Goal: Task Accomplishment & Management: Complete application form

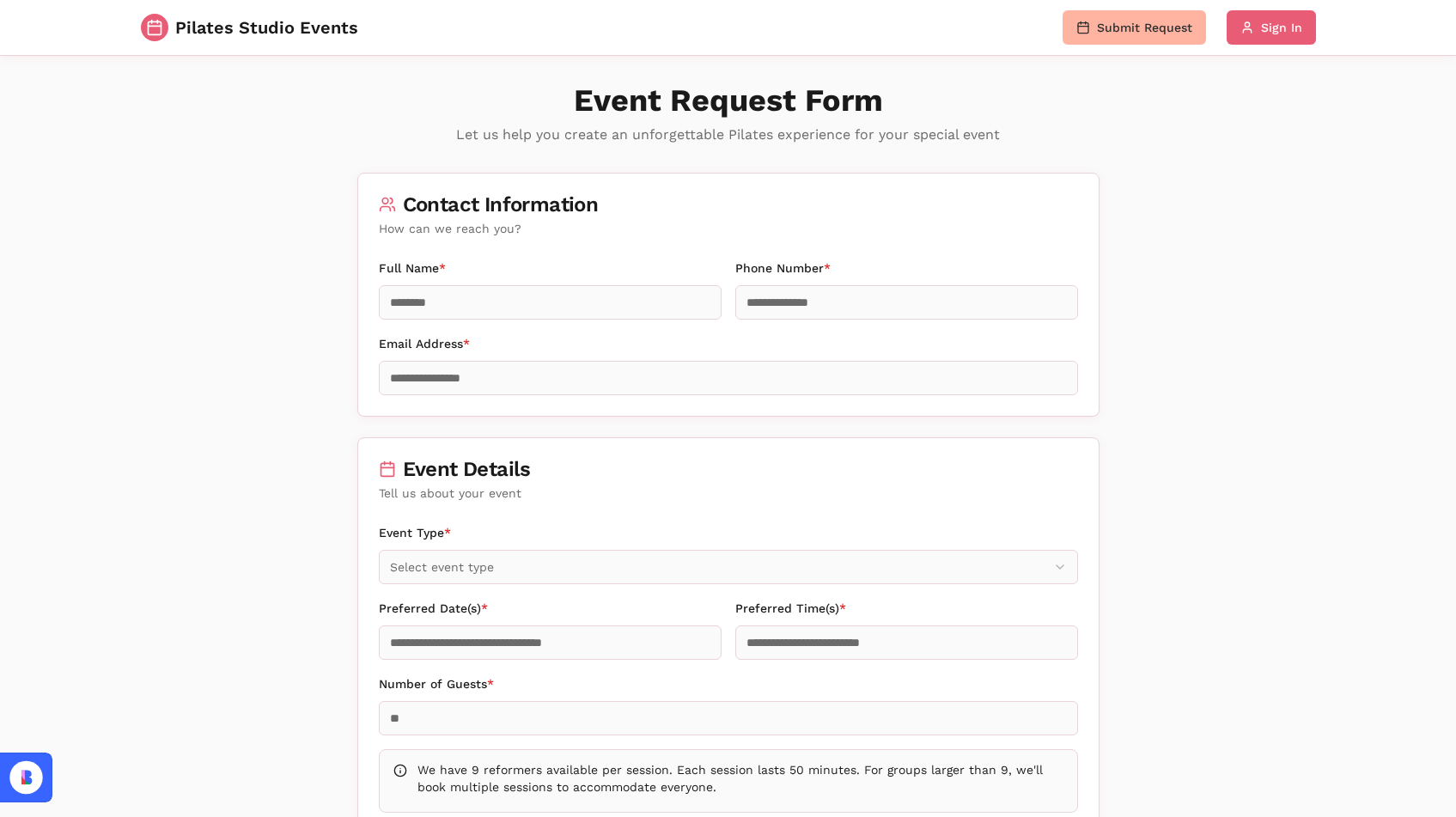
click at [1120, 24] on button "Submit Request" at bounding box center [1135, 27] width 144 height 34
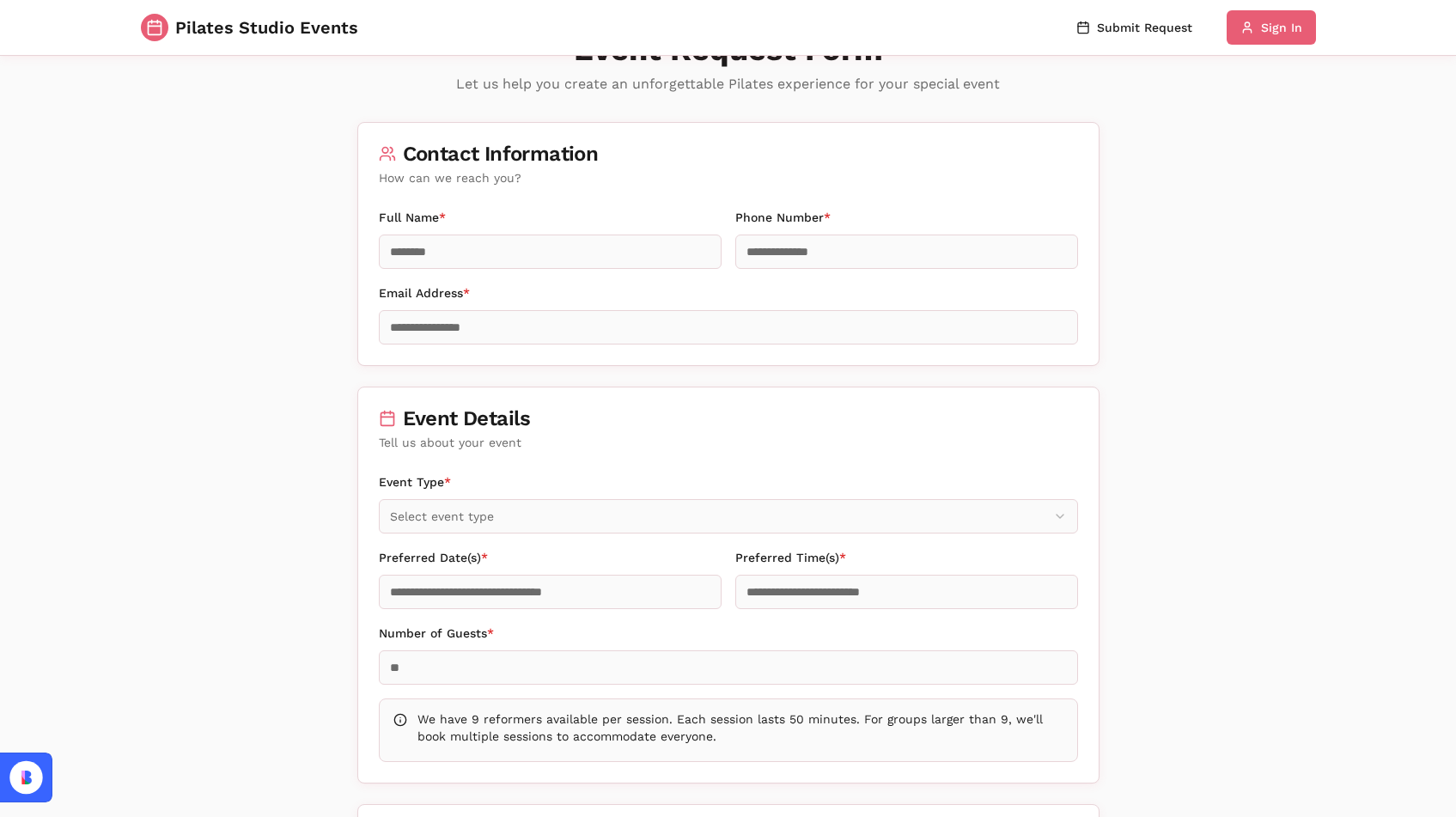
scroll to position [44, 0]
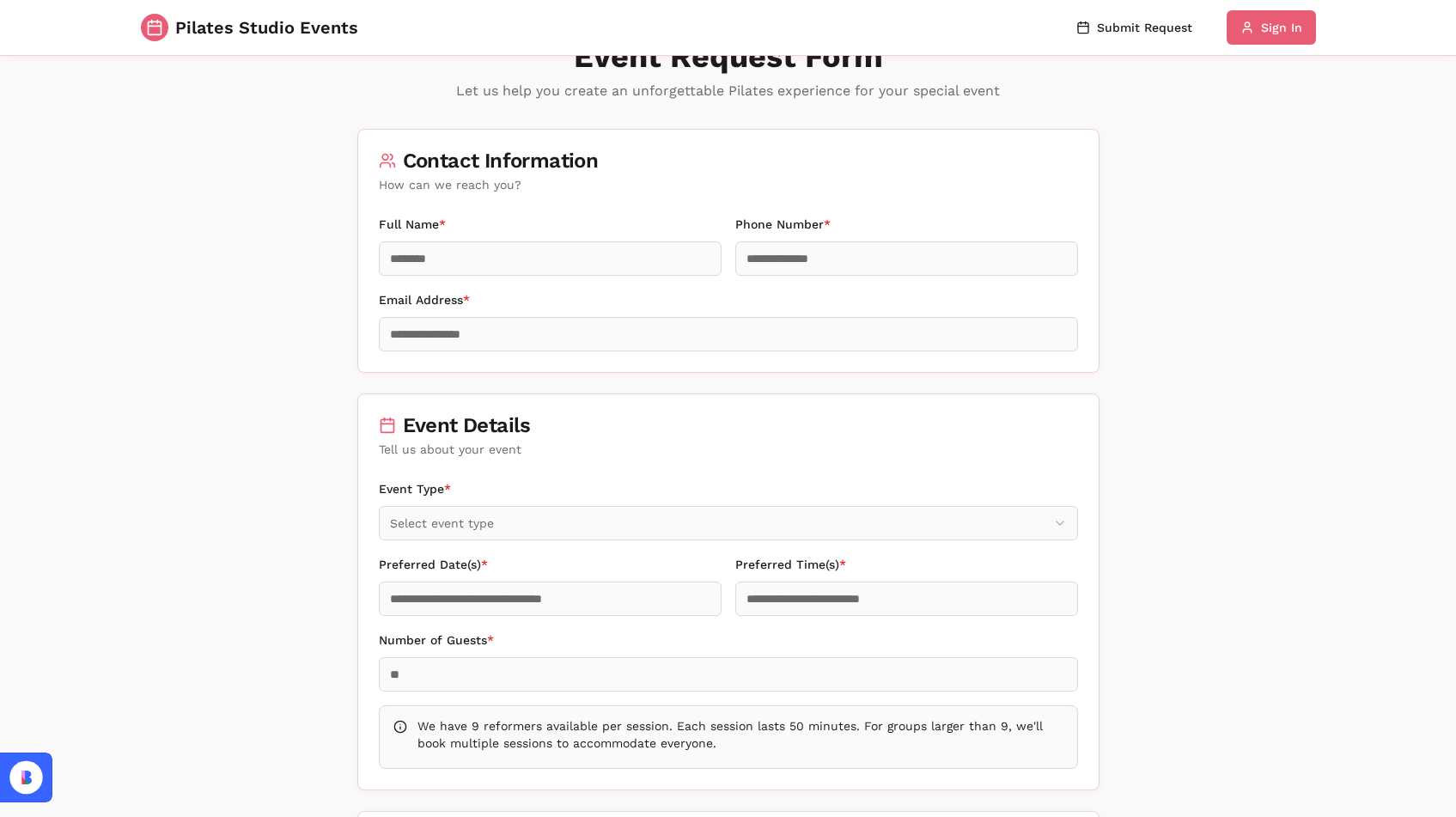
click at [624, 254] on input "Full Name *" at bounding box center [550, 258] width 343 height 34
click at [631, 268] on input "********" at bounding box center [550, 258] width 343 height 34
type input "**********"
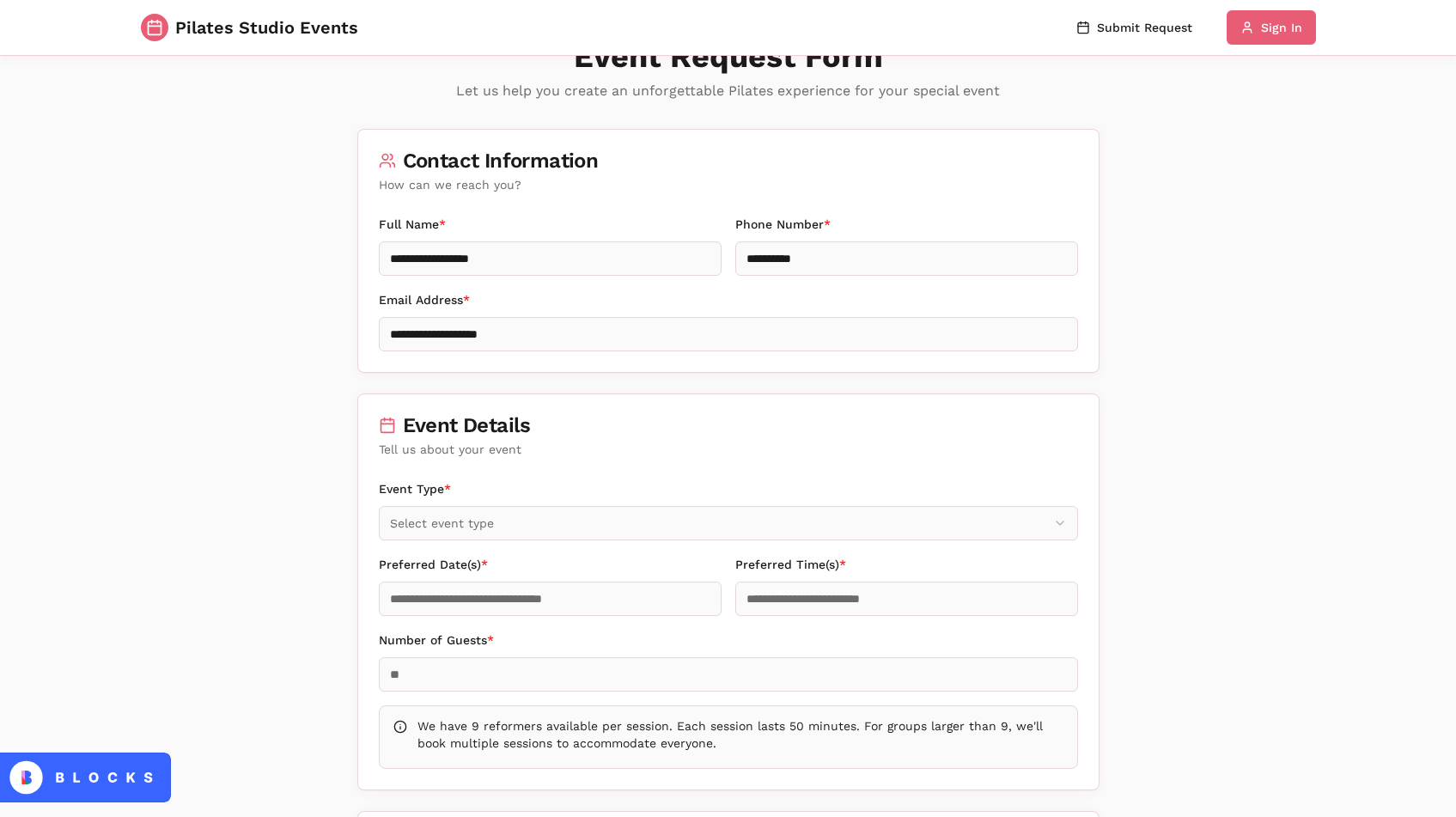
click at [540, 590] on input "Preferred Date(s) *" at bounding box center [550, 598] width 343 height 34
type input "*"
type input "**********"
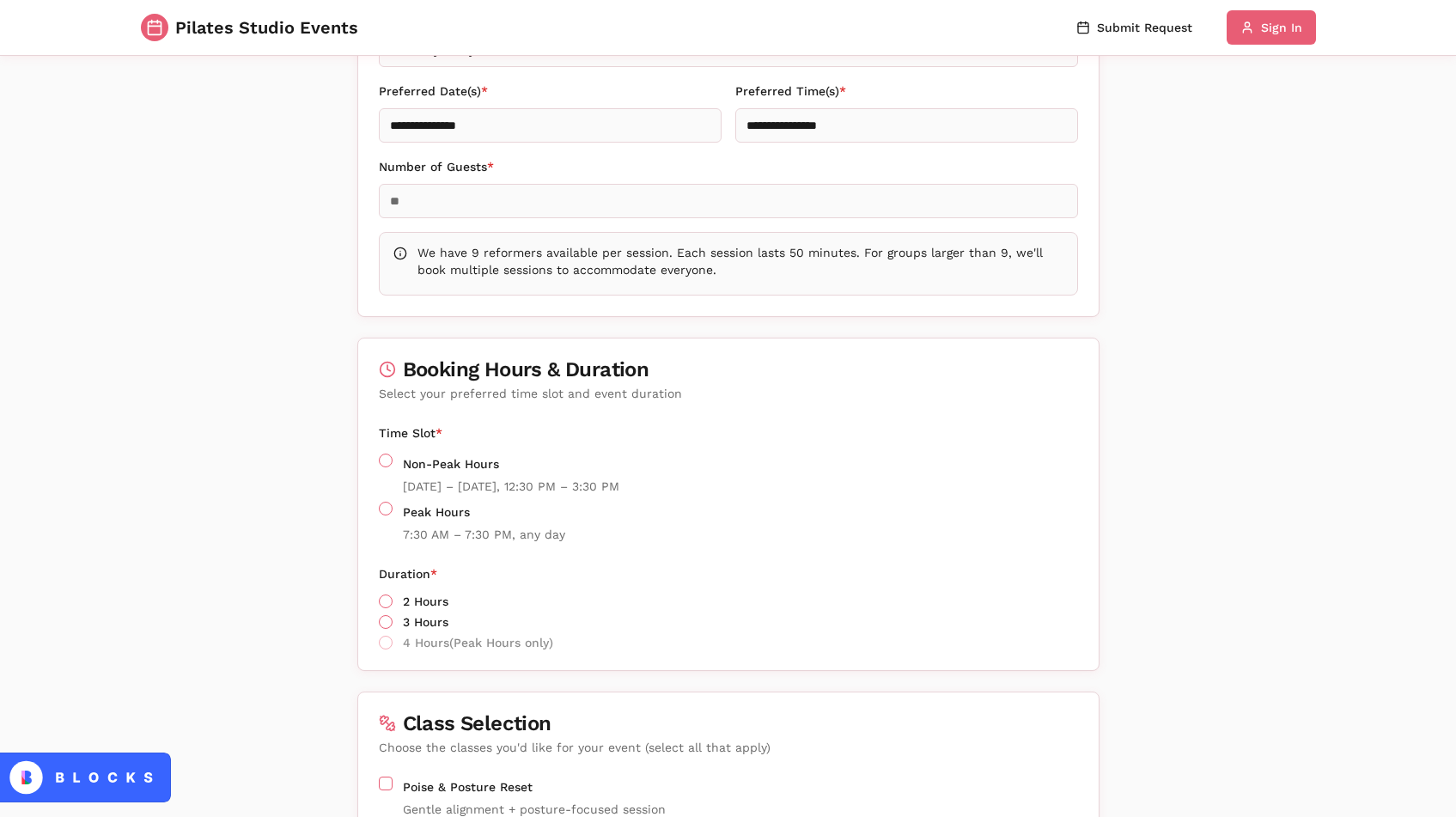
scroll to position [518, 0]
type input "*"
click at [387, 462] on button "Non-Peak Hours" at bounding box center [385, 459] width 14 height 14
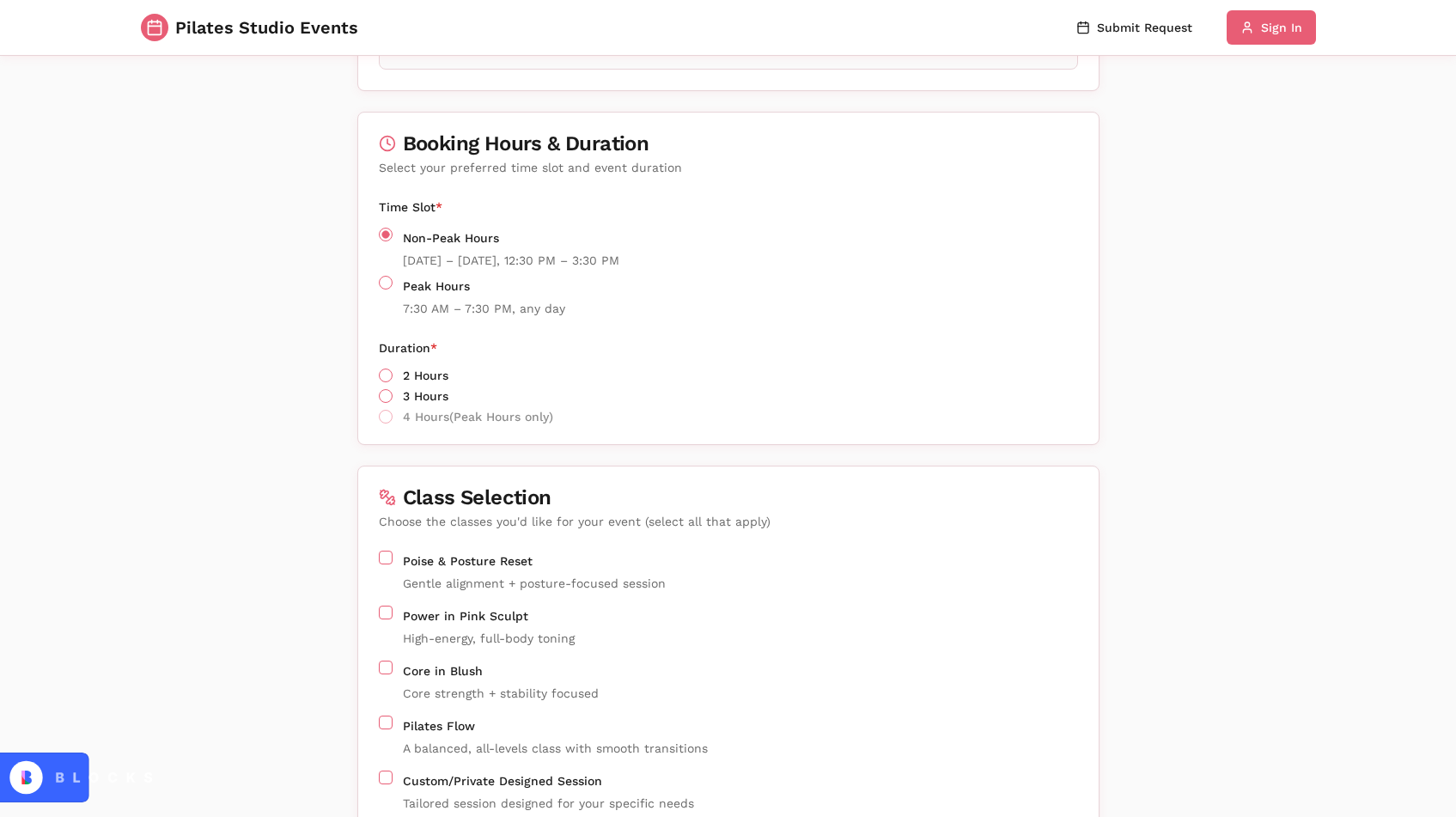
scroll to position [745, 0]
click at [386, 373] on button "2 Hours" at bounding box center [385, 374] width 14 height 14
click at [385, 281] on button "Peak Hours" at bounding box center [385, 280] width 14 height 14
click at [382, 236] on button "Non-Peak Hours" at bounding box center [385, 233] width 14 height 14
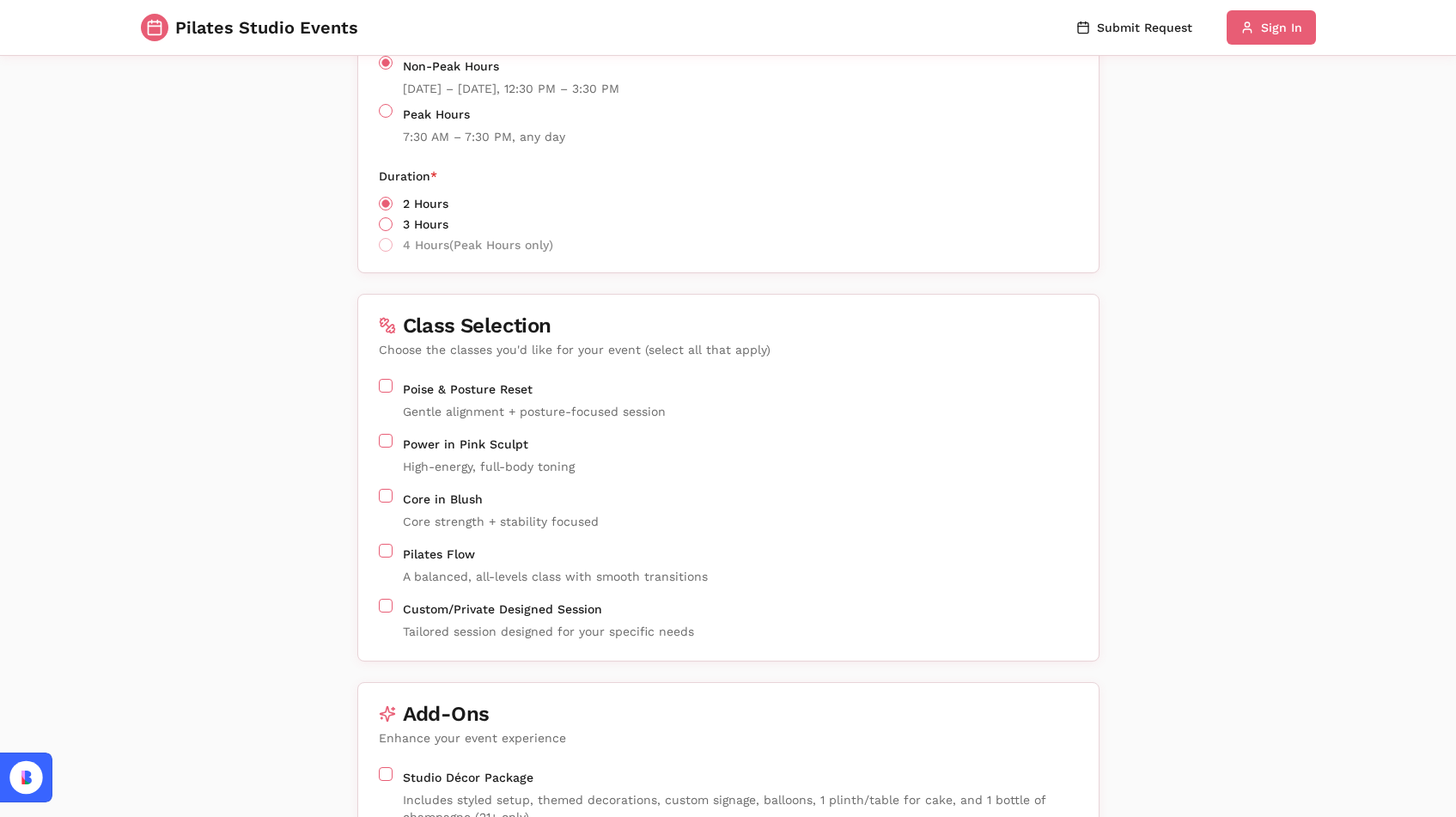
scroll to position [940, 0]
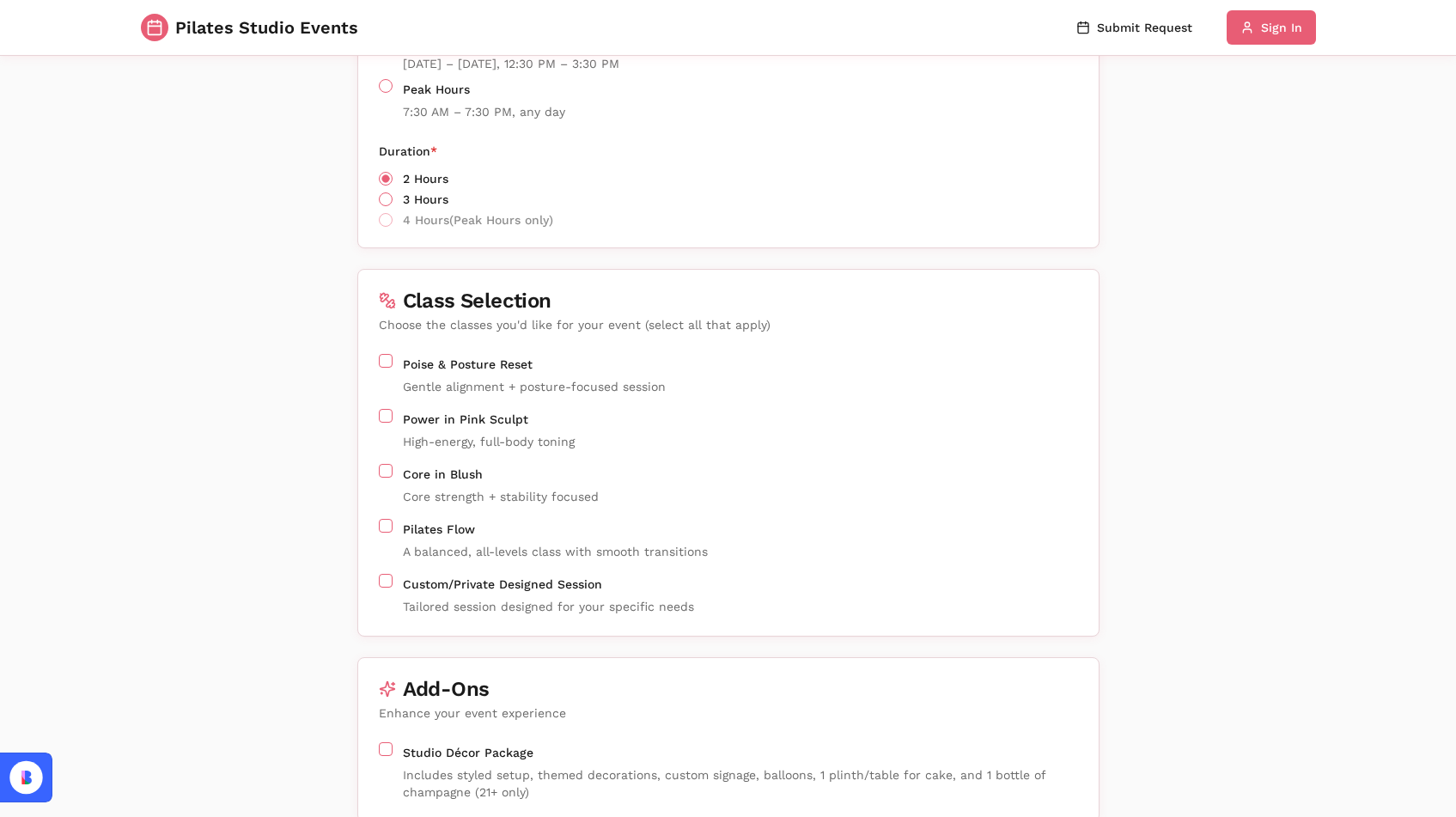
click at [388, 364] on button "Poise & Posture Reset" at bounding box center [385, 361] width 14 height 14
click at [385, 419] on button "Power in Pink Sculpt" at bounding box center [385, 416] width 14 height 14
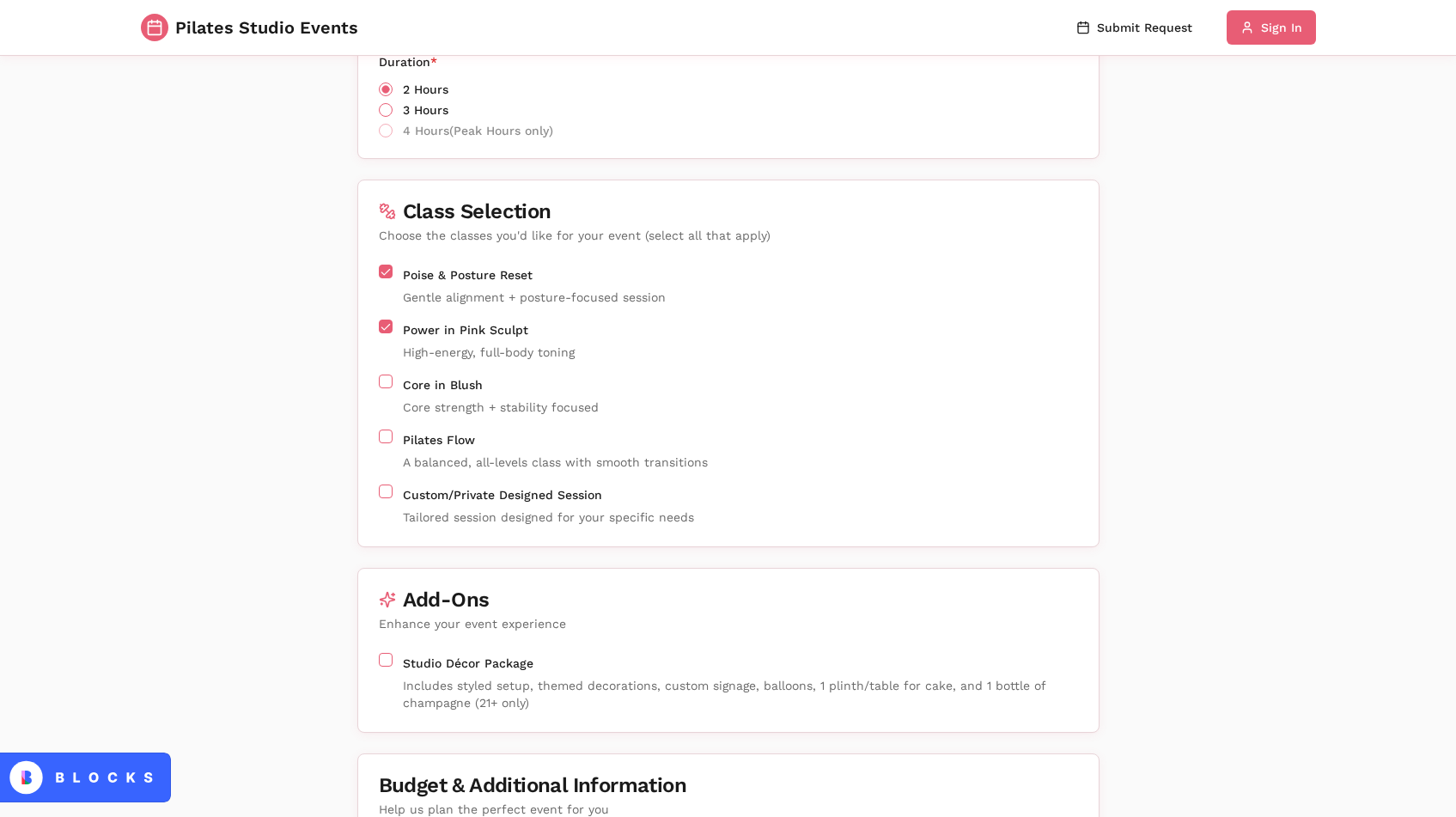
click at [385, 485] on button "Custom/Private Designed Session" at bounding box center [385, 491] width 14 height 14
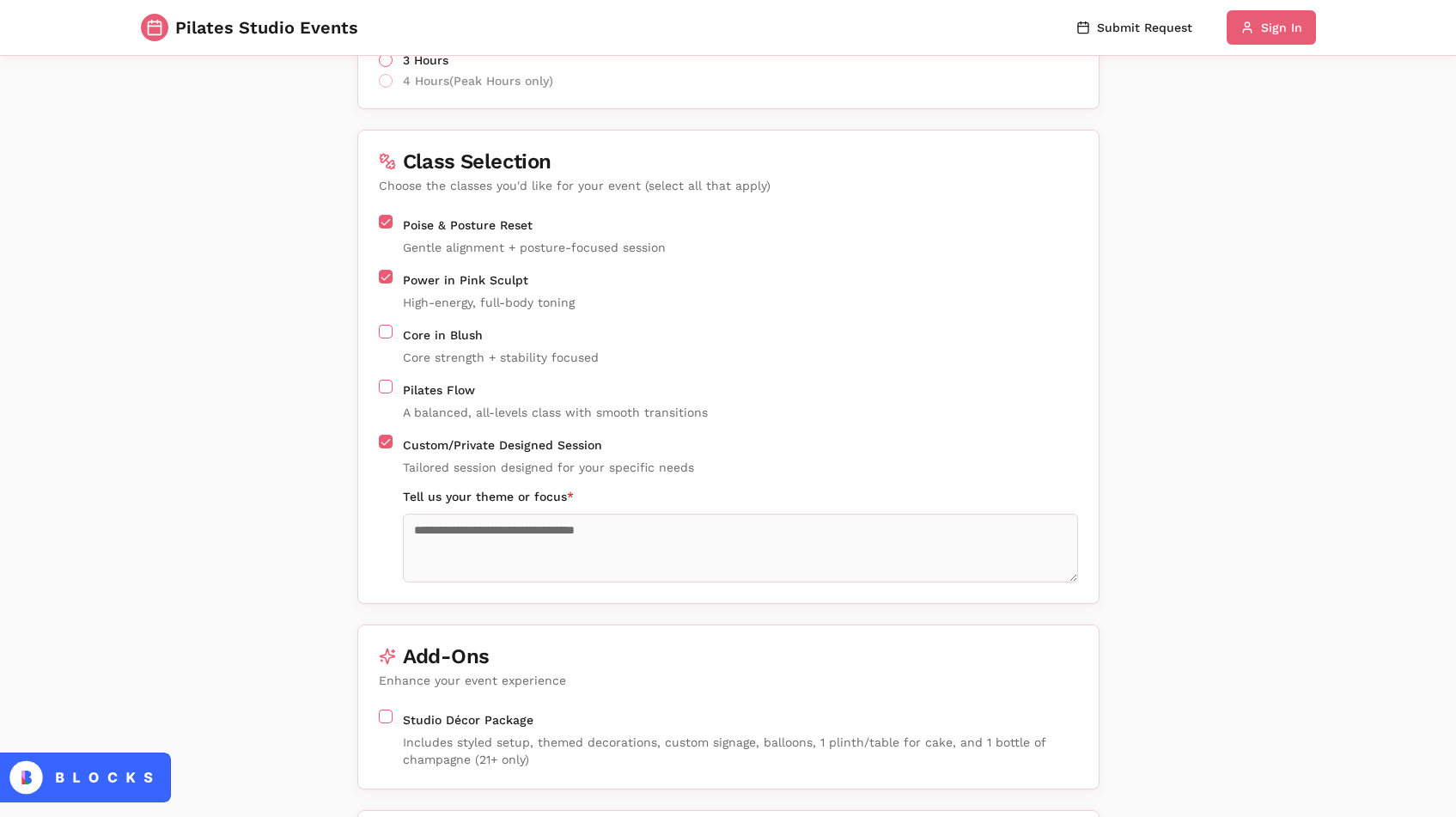
scroll to position [1080, 0]
click at [474, 544] on textarea "Tell us your theme or focus *" at bounding box center [740, 547] width 675 height 69
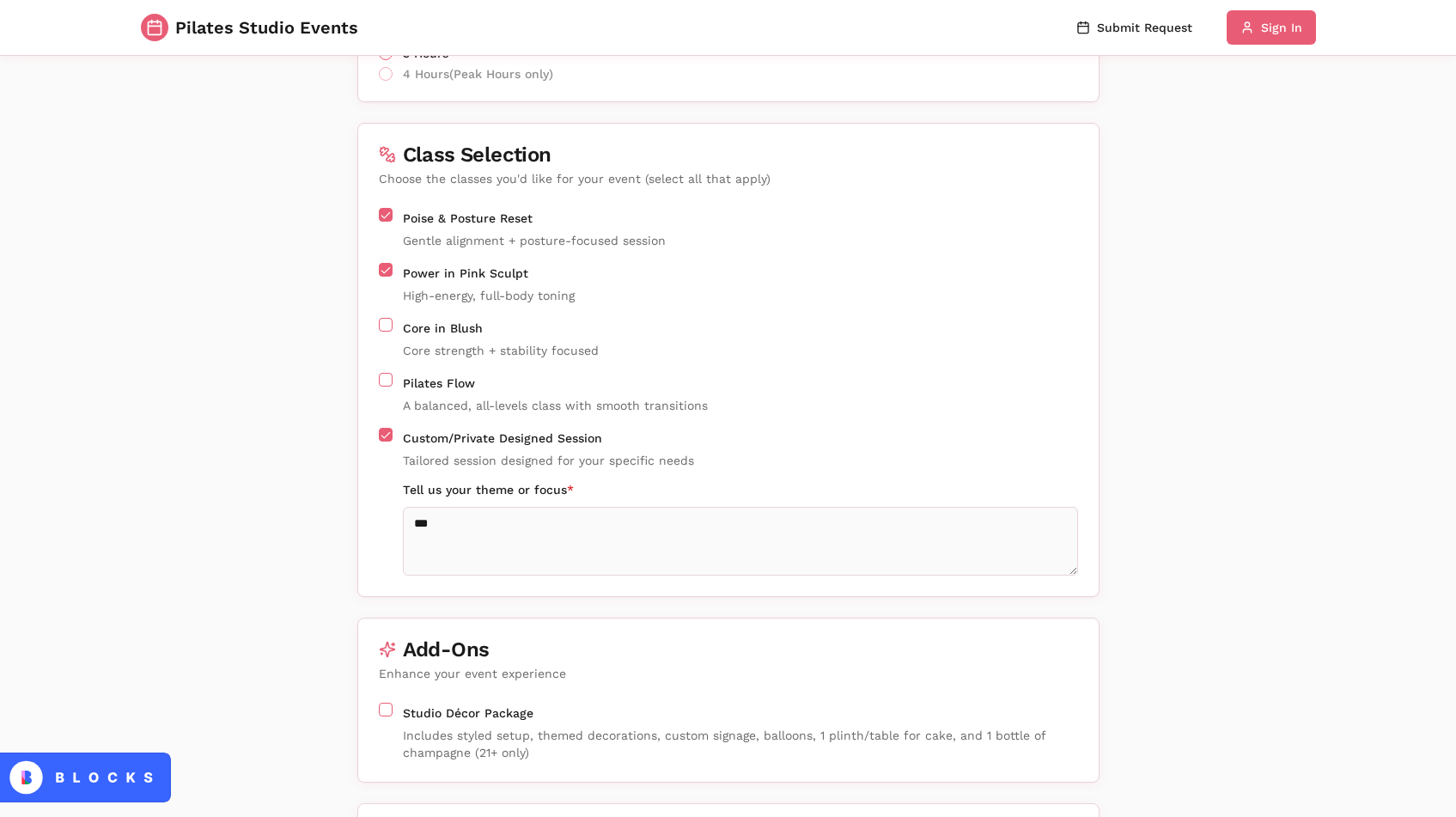
scroll to position [1375, 0]
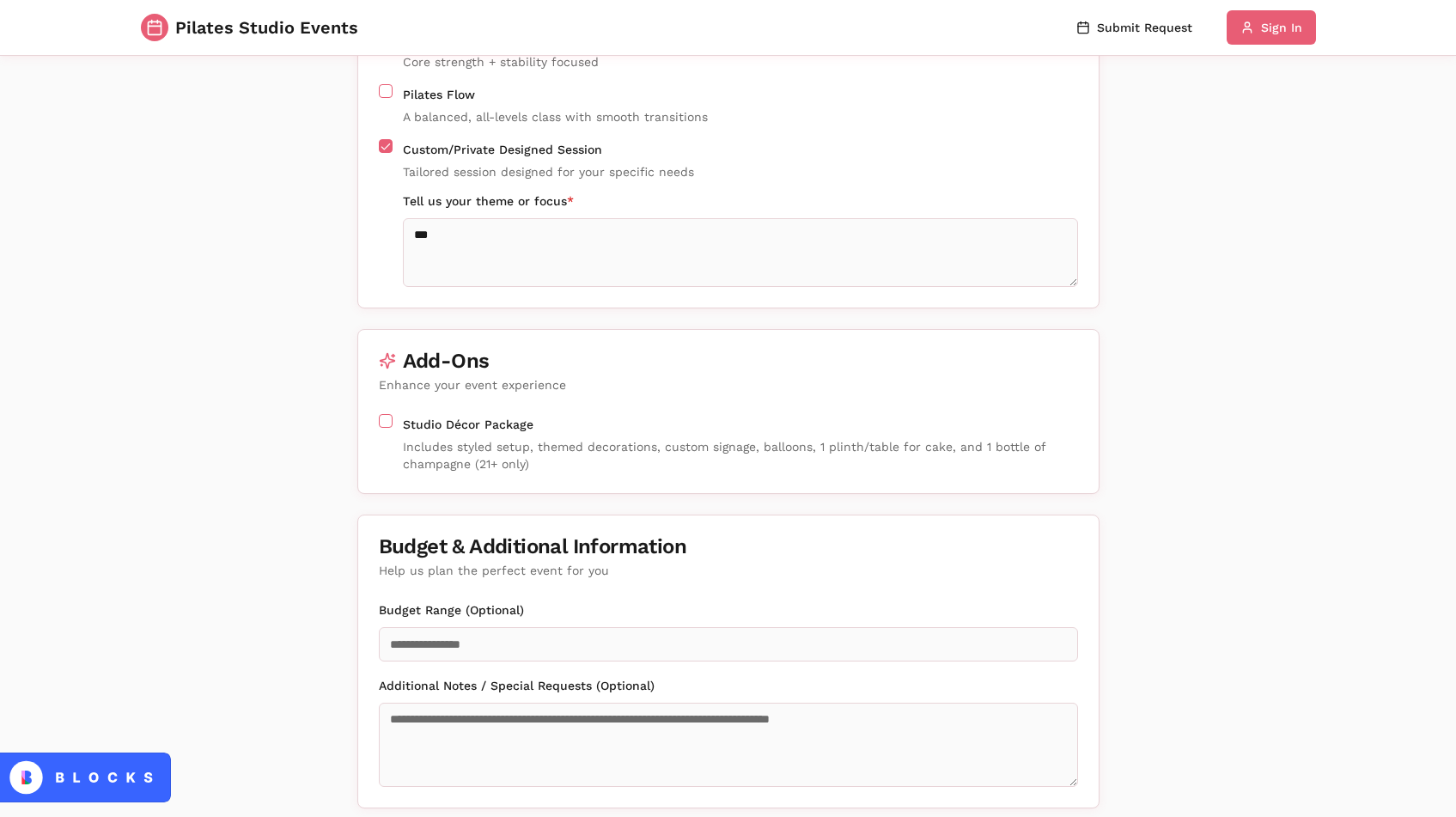
type textarea "*"
type textarea "**********"
click at [385, 417] on button "Studio Décor Package" at bounding box center [385, 420] width 14 height 14
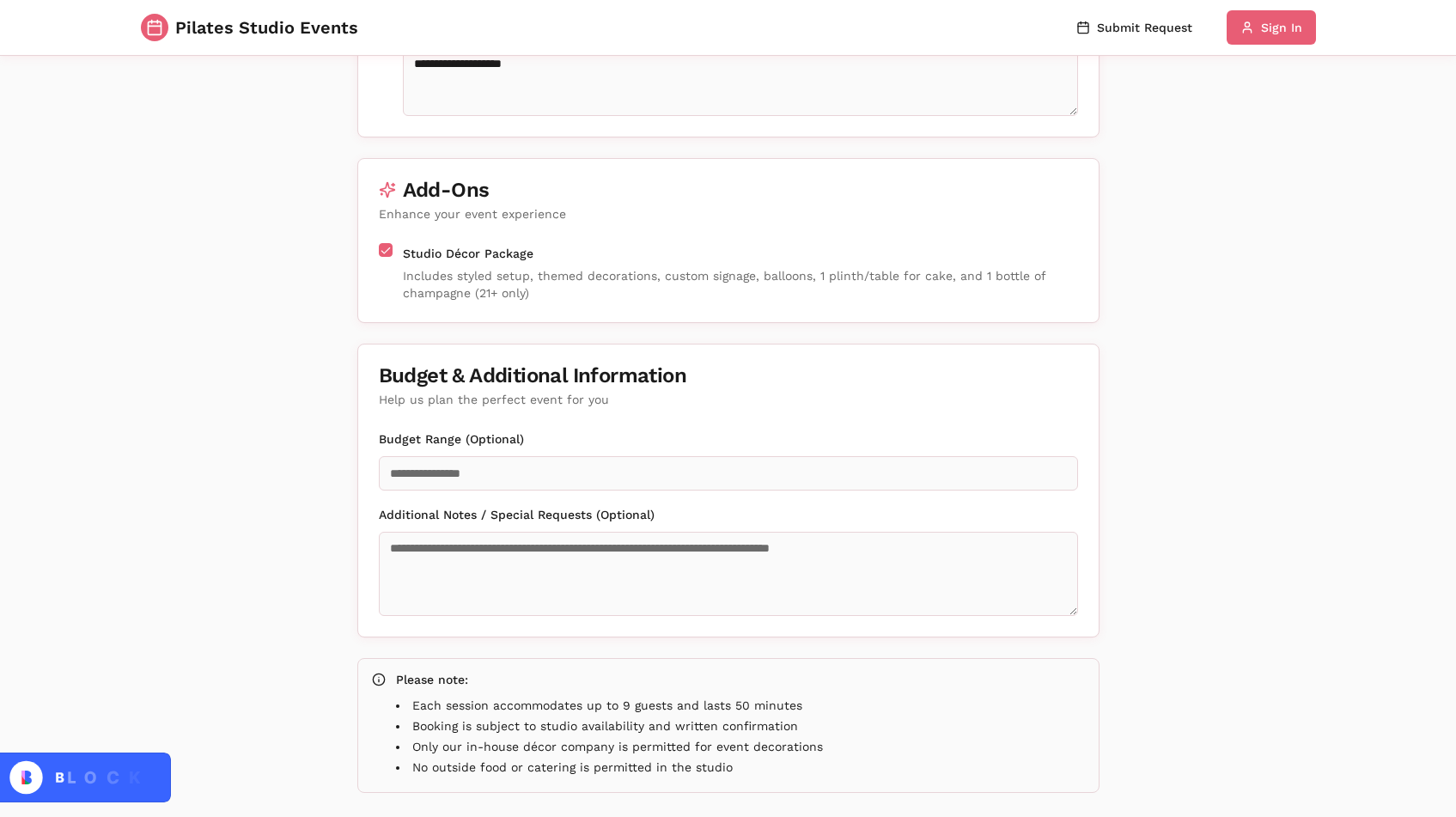
scroll to position [1547, 0]
click at [427, 470] on input "Budget Range (Optional)" at bounding box center [728, 471] width 700 height 34
type input "****"
click at [491, 574] on textarea "Additional Notes / Special Requests (Optional)" at bounding box center [728, 572] width 700 height 84
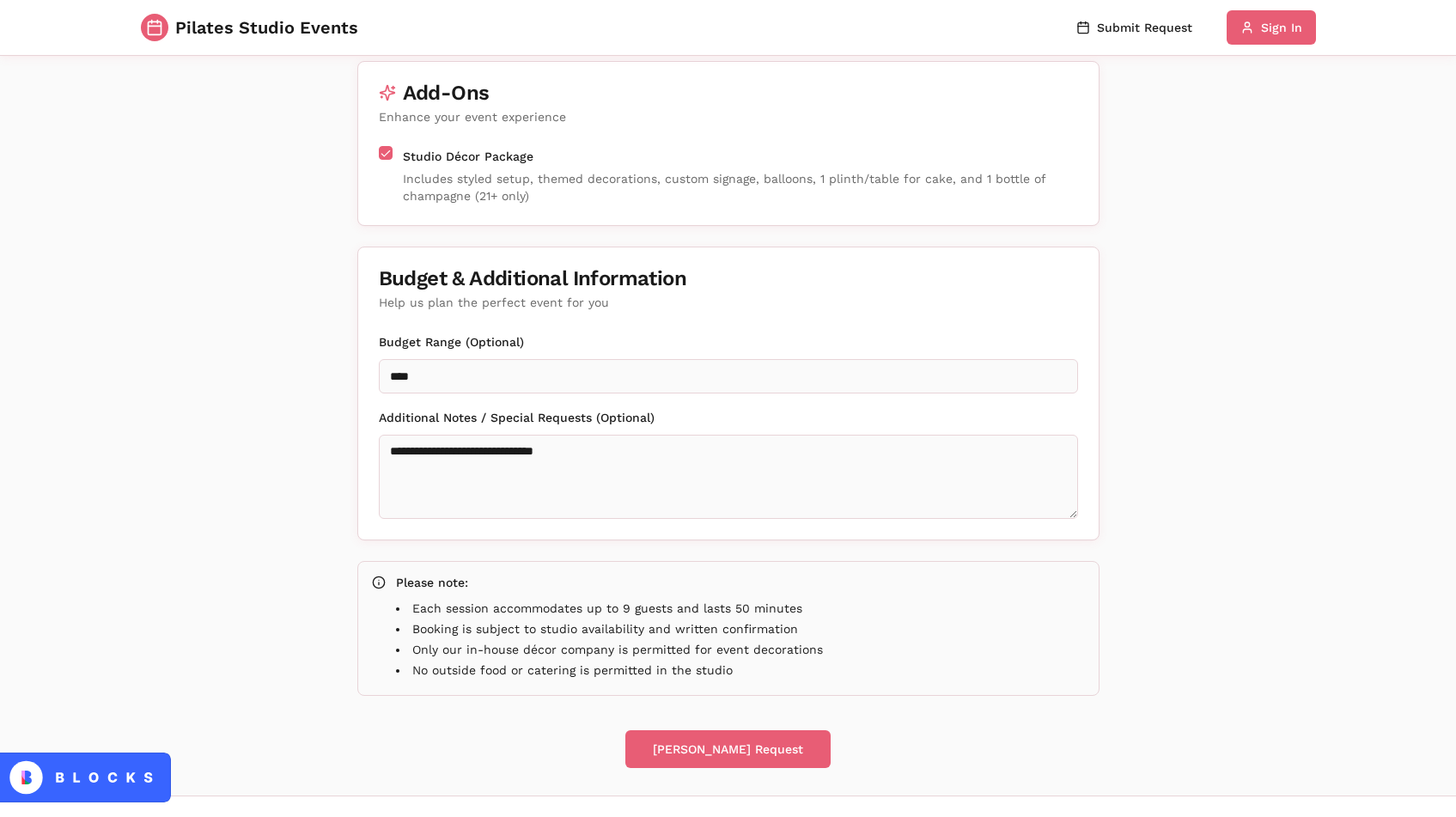
scroll to position [1680, 0]
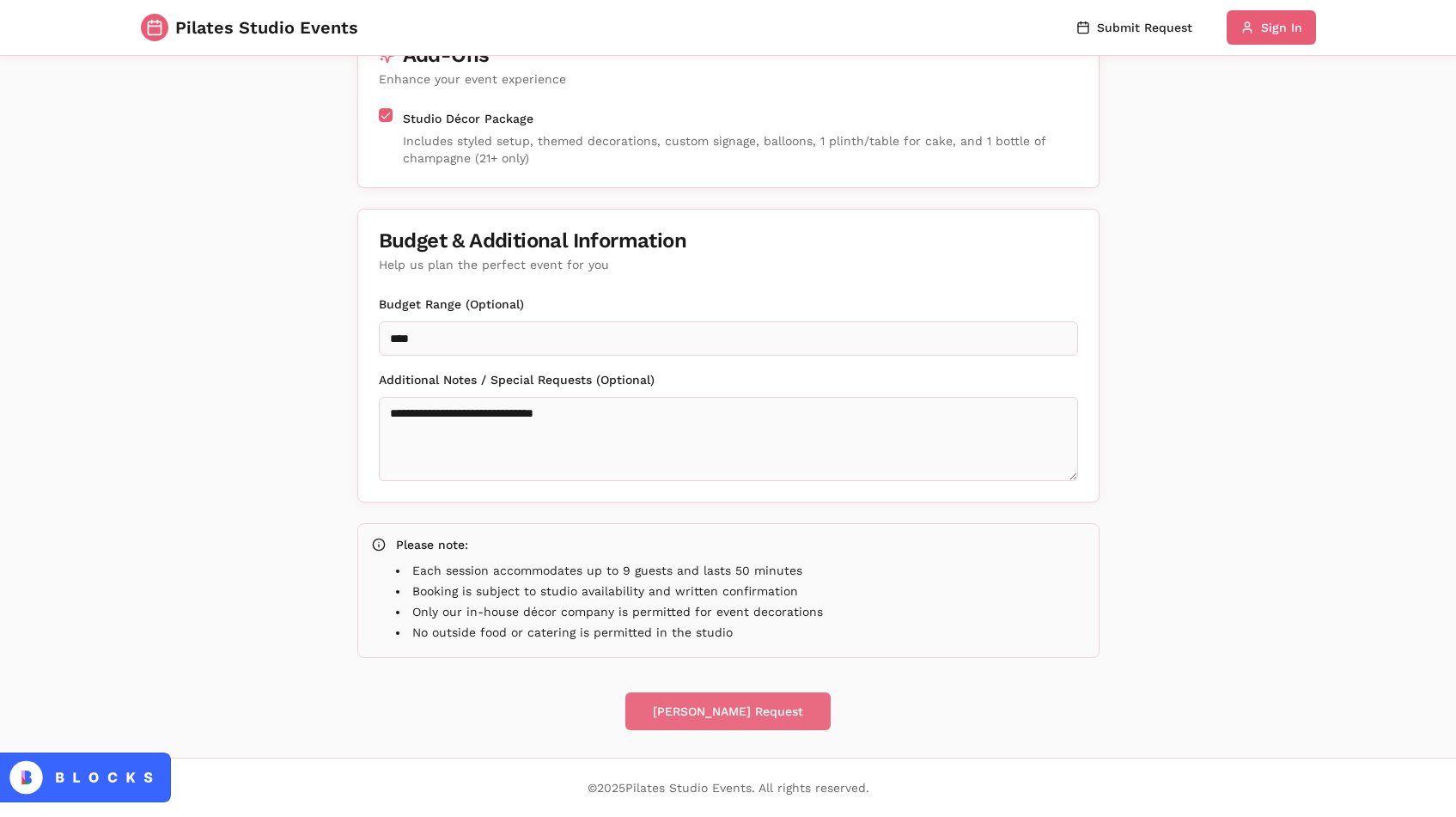
type textarea "**********"
click at [665, 704] on button "[PERSON_NAME] Request" at bounding box center [728, 711] width 205 height 38
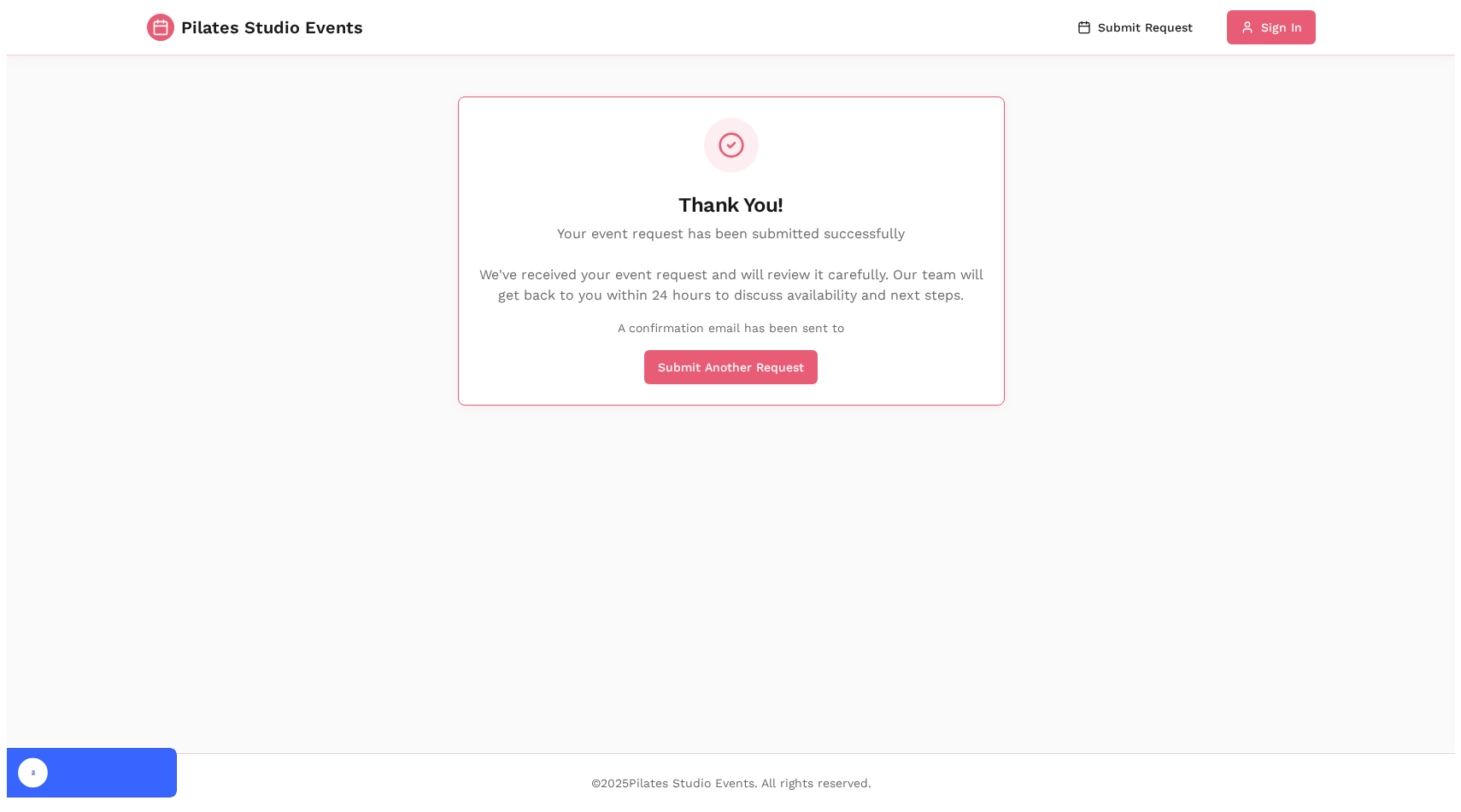
scroll to position [0, 0]
